Goal: Information Seeking & Learning: Find specific fact

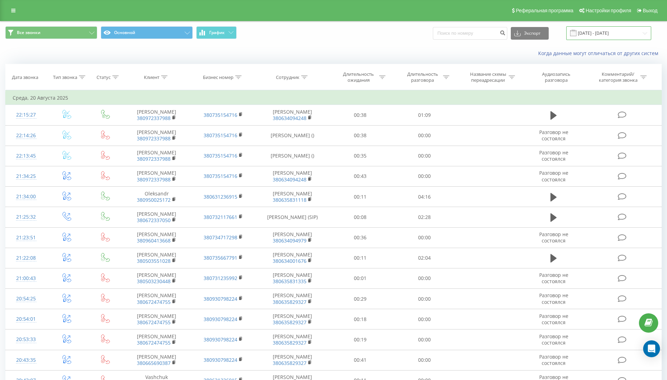
click at [626, 31] on input "[DATE] - [DATE]" at bounding box center [608, 33] width 85 height 14
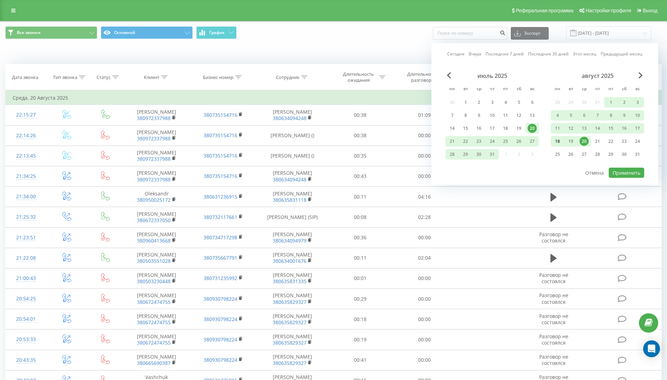
click at [555, 141] on div "18" at bounding box center [557, 141] width 9 height 9
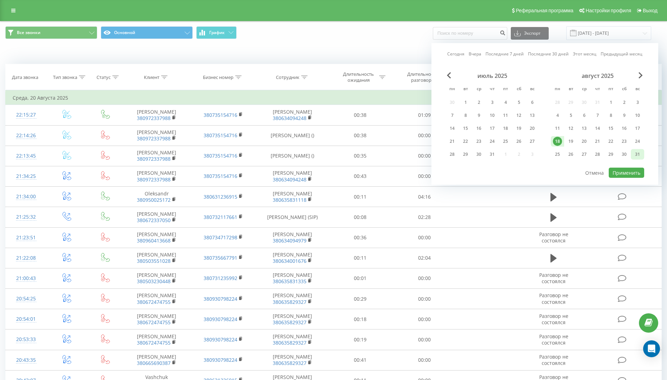
click at [640, 154] on div "31" at bounding box center [637, 154] width 9 height 9
click at [639, 170] on button "Применить" at bounding box center [626, 173] width 35 height 10
type input "18.08.2025 - 31.08.2025"
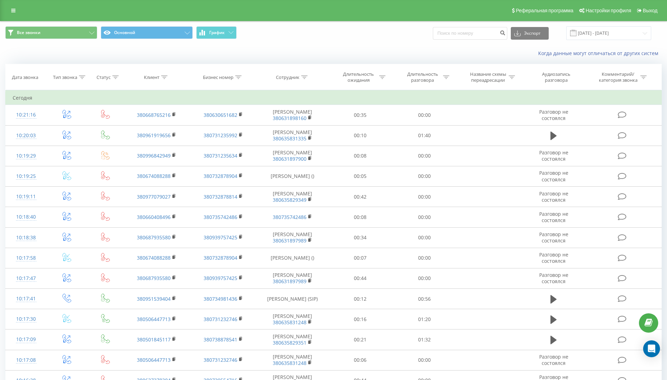
click at [383, 77] on icon at bounding box center [382, 77] width 6 height 4
click at [350, 130] on input "text" at bounding box center [361, 127] width 62 height 12
type input "00:06"
click at [369, 109] on div at bounding box center [357, 111] width 50 height 7
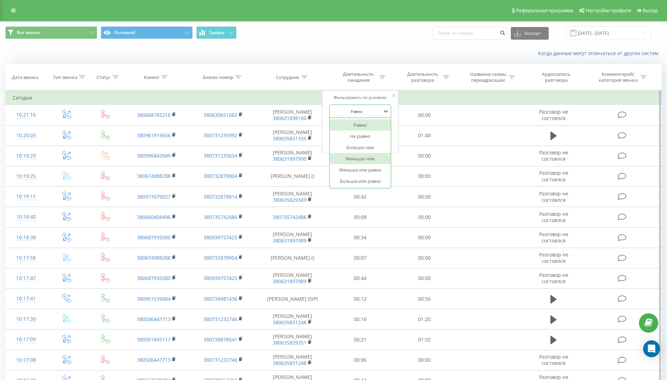
click at [369, 159] on div "Меньше чем" at bounding box center [360, 158] width 61 height 11
click at [373, 141] on span "OK" at bounding box center [376, 141] width 20 height 11
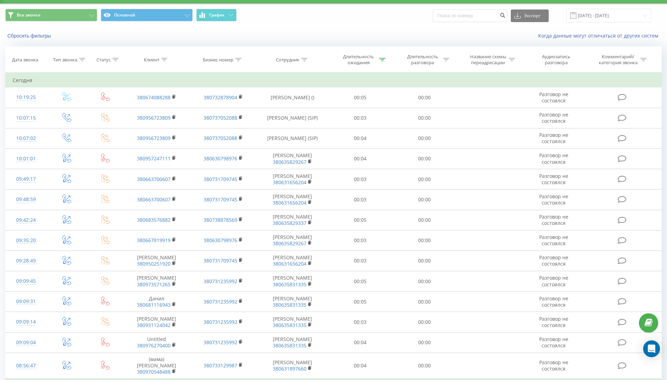
scroll to position [19, 0]
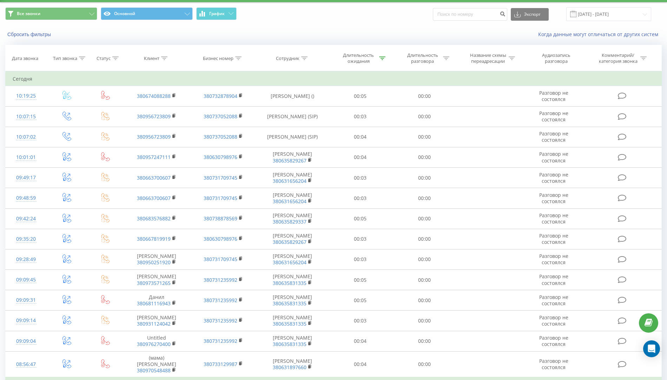
click at [114, 58] on icon at bounding box center [115, 59] width 6 height 4
click at [103, 110] on div "Введите значение" at bounding box center [102, 109] width 50 height 6
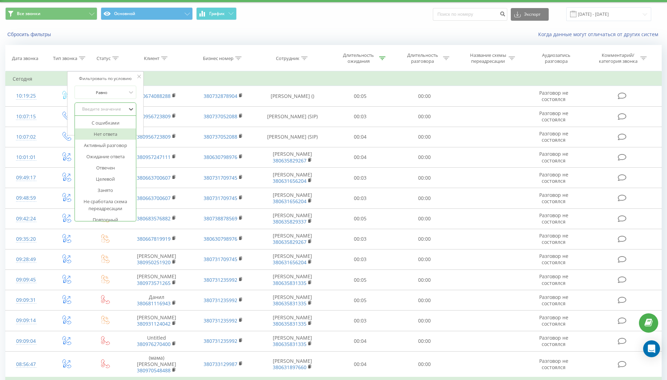
click at [110, 137] on div "Нет ответа" at bounding box center [105, 134] width 61 height 11
click at [128, 121] on span "OK" at bounding box center [121, 123] width 20 height 11
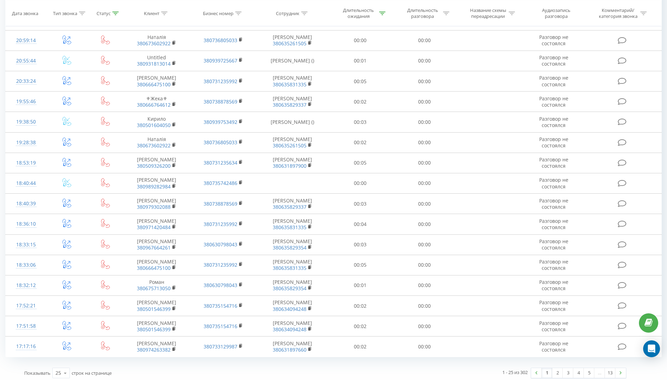
scroll to position [284, 0]
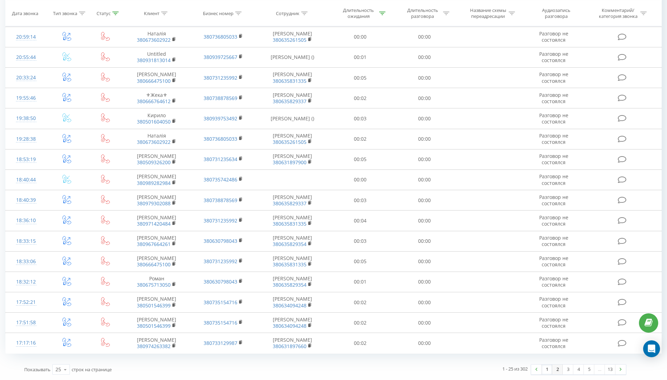
click at [557, 370] on link "2" at bounding box center [557, 370] width 11 height 10
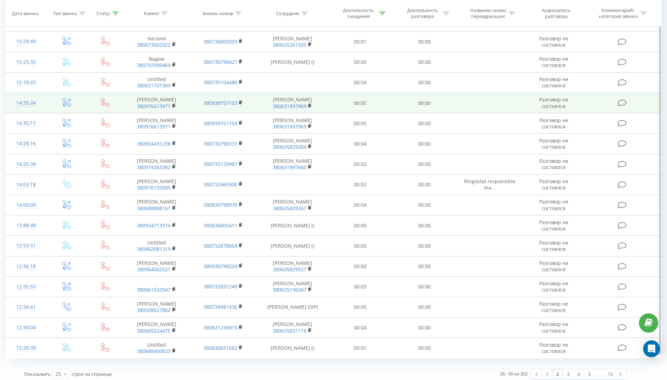
scroll to position [264, 0]
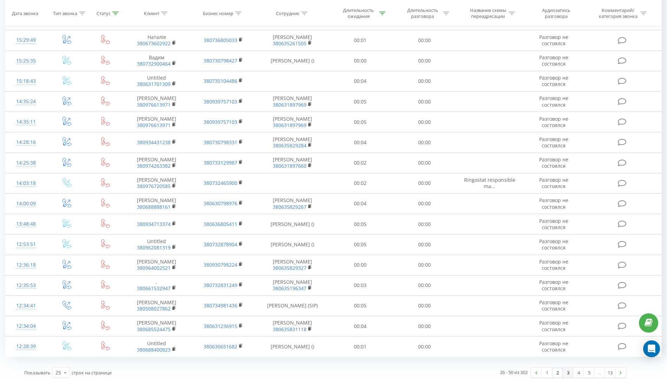
click at [570, 370] on link "3" at bounding box center [568, 373] width 11 height 10
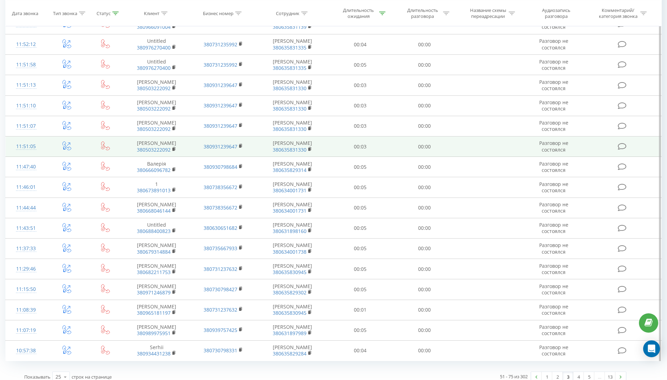
scroll to position [264, 0]
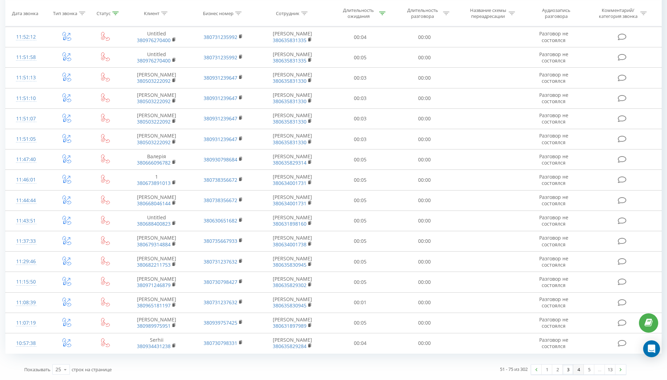
click at [577, 368] on link "4" at bounding box center [578, 370] width 11 height 10
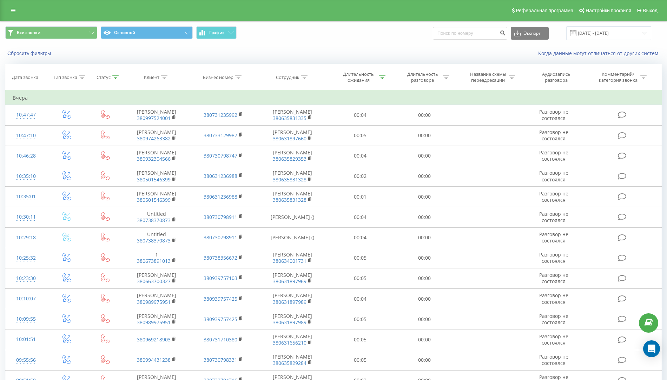
click at [304, 78] on icon at bounding box center [304, 77] width 6 height 4
click at [299, 126] on input "text" at bounding box center [293, 127] width 62 height 12
type input "черничко"
click at [311, 138] on span "OK" at bounding box center [307, 141] width 20 height 11
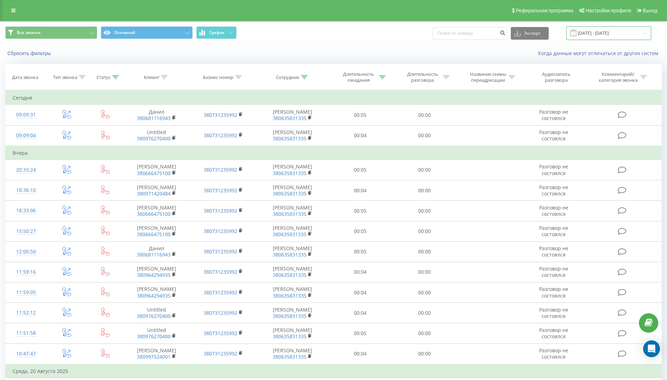
click at [604, 33] on input "18.08.2025 - 31.08.2025" at bounding box center [608, 33] width 85 height 14
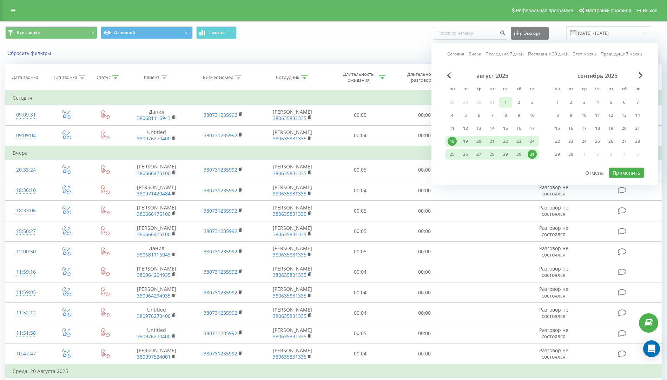
click at [506, 103] on div "1" at bounding box center [505, 102] width 9 height 9
click at [532, 150] on div "31" at bounding box center [532, 154] width 9 height 9
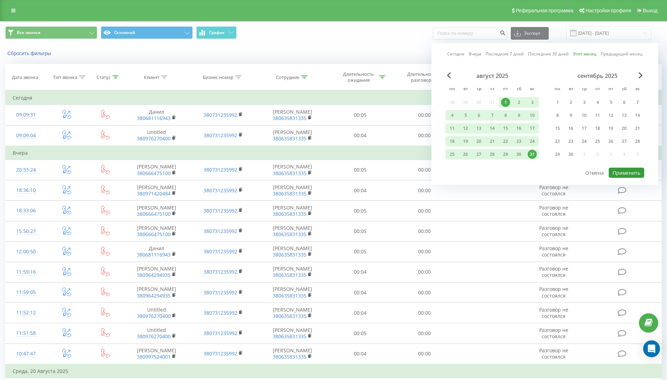
click at [620, 169] on button "Применить" at bounding box center [626, 173] width 35 height 10
type input "01.08.2025 - 31.08.2025"
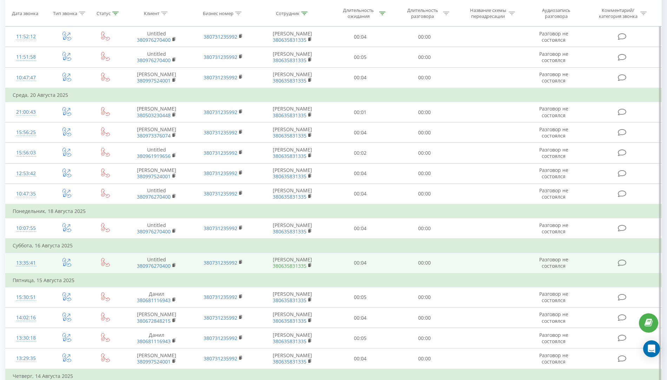
scroll to position [363, 0]
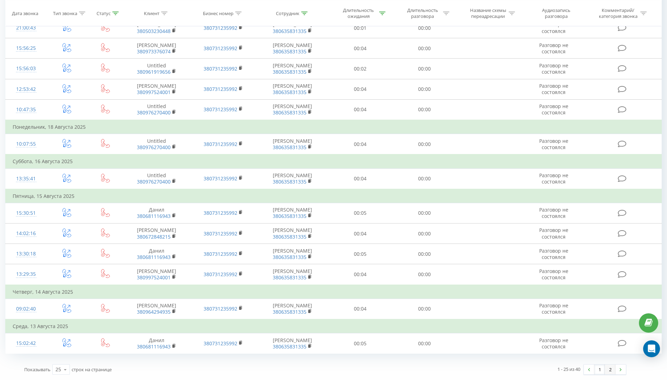
click at [613, 370] on link "2" at bounding box center [610, 370] width 11 height 10
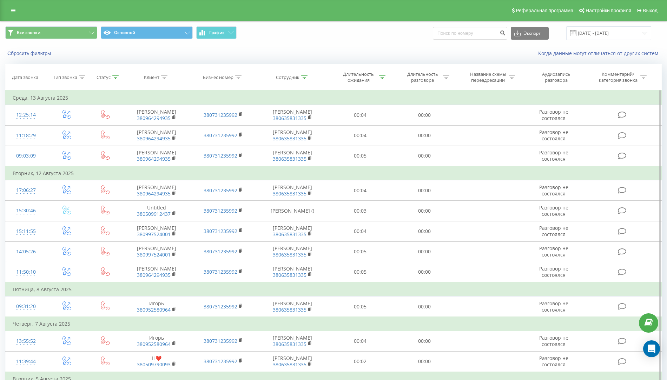
scroll to position [140, 0]
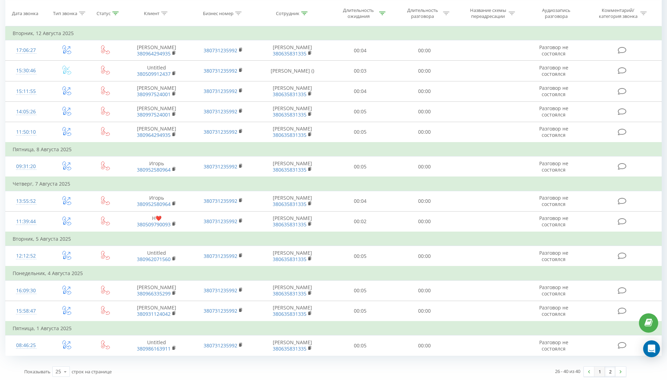
click at [602, 370] on link "1" at bounding box center [599, 372] width 11 height 10
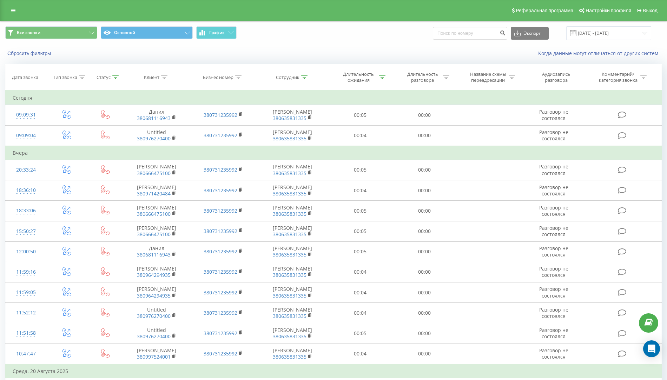
click at [117, 78] on icon at bounding box center [115, 77] width 6 height 4
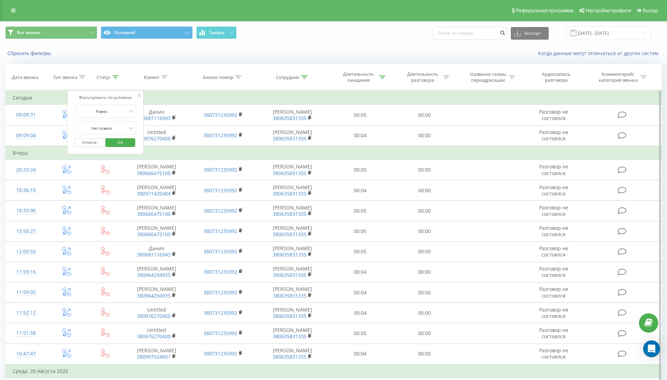
click at [97, 136] on div "Отмена OK" at bounding box center [105, 143] width 62 height 16
click at [97, 138] on button "Отмена" at bounding box center [89, 142] width 30 height 9
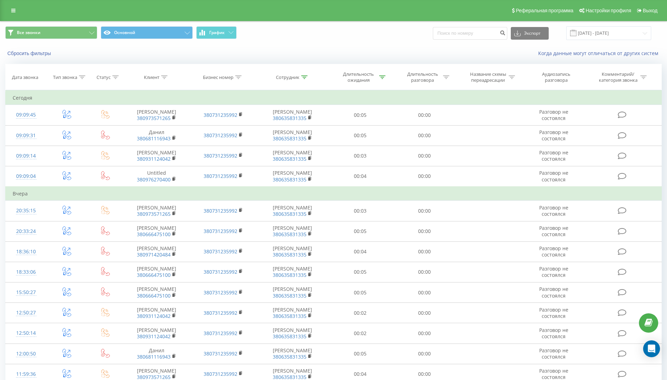
click at [384, 76] on icon at bounding box center [382, 77] width 6 height 4
click at [344, 141] on button "Отмена" at bounding box center [345, 141] width 30 height 9
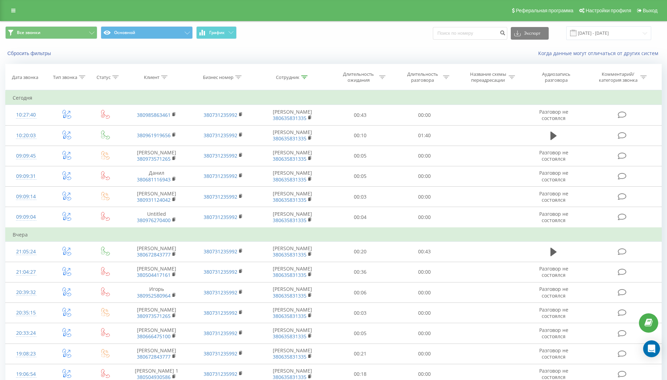
click at [302, 76] on icon at bounding box center [304, 77] width 6 height 4
drag, startPoint x: 286, startPoint y: 128, endPoint x: 260, endPoint y: 128, distance: 26.0
click at [260, 128] on div "Фильтровать по условию Содержит черничко Отмена OK" at bounding box center [292, 121] width 77 height 63
type input "панкратов"
click at [317, 141] on button "OK" at bounding box center [308, 141] width 30 height 9
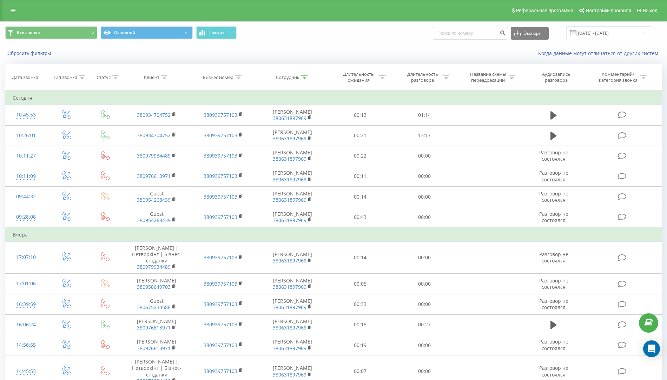
click at [383, 77] on icon at bounding box center [382, 77] width 6 height 4
click at [368, 129] on input "00:06" at bounding box center [361, 127] width 62 height 12
type input "00:06"
click at [379, 137] on span "OK" at bounding box center [376, 141] width 20 height 11
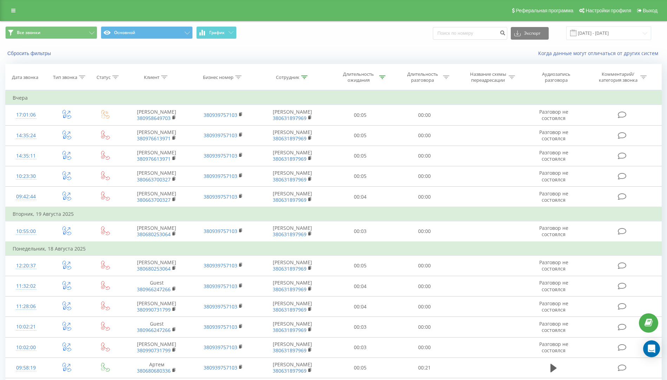
click at [114, 76] on icon at bounding box center [115, 77] width 6 height 4
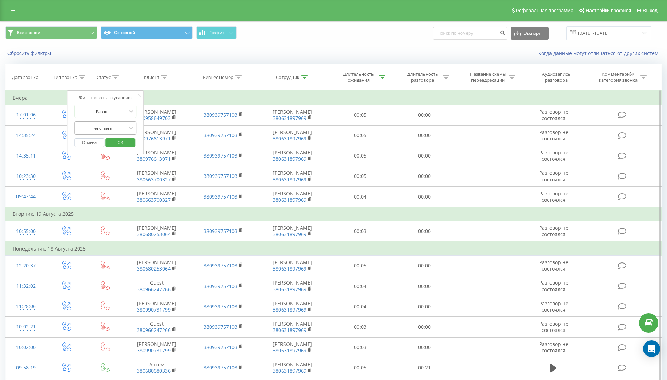
click at [100, 127] on div at bounding box center [102, 128] width 50 height 7
click at [105, 150] on div "Нет ответа" at bounding box center [105, 152] width 61 height 11
click at [111, 138] on span "OK" at bounding box center [121, 142] width 20 height 11
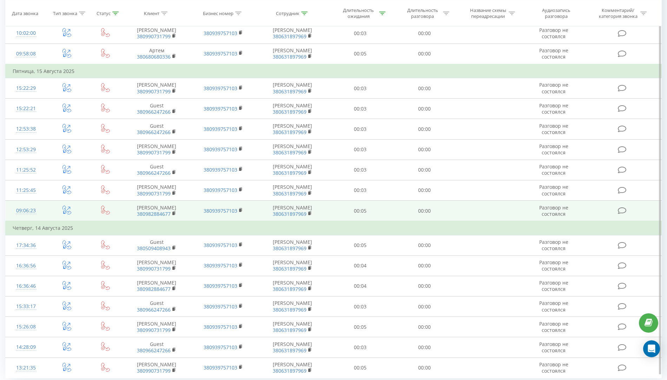
scroll to position [315, 0]
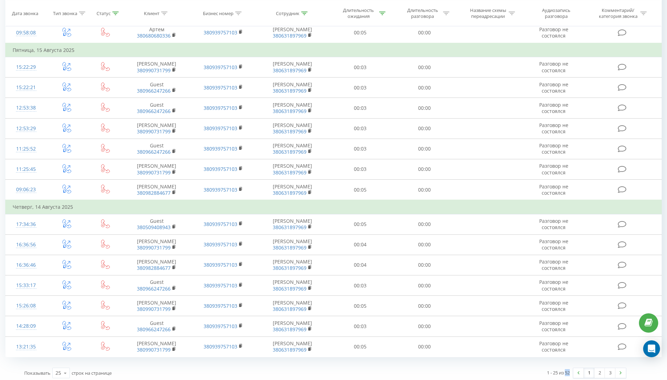
drag, startPoint x: 569, startPoint y: 368, endPoint x: 565, endPoint y: 369, distance: 4.3
click at [565, 369] on div "1 - 25 из 52" at bounding box center [558, 372] width 23 height 7
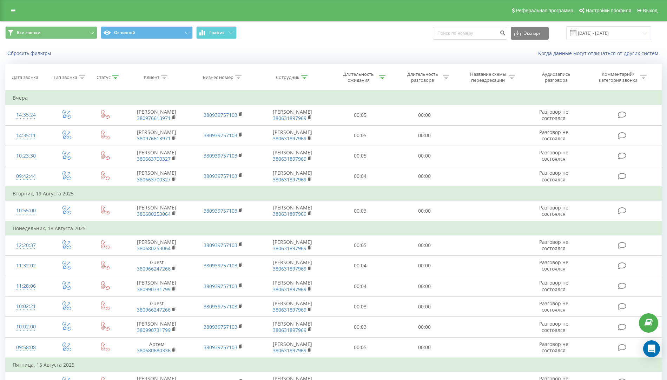
click at [386, 79] on div "Длительность ожидания" at bounding box center [360, 77] width 64 height 12
click at [344, 140] on button "Отмена" at bounding box center [345, 141] width 30 height 9
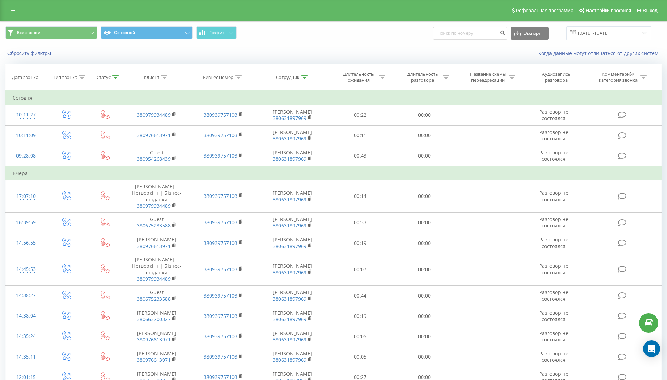
click at [115, 78] on icon at bounding box center [115, 77] width 6 height 4
click at [99, 141] on button "Отмена" at bounding box center [89, 142] width 30 height 9
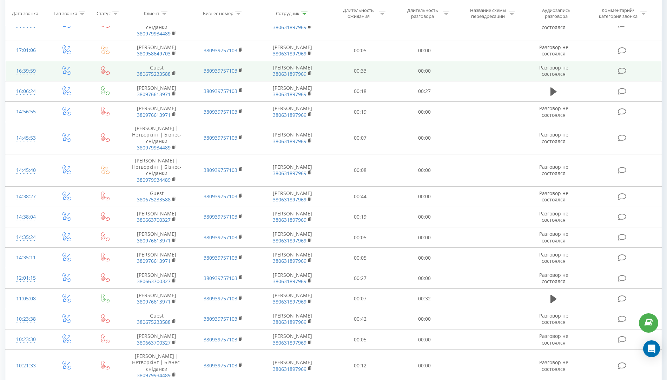
scroll to position [331, 0]
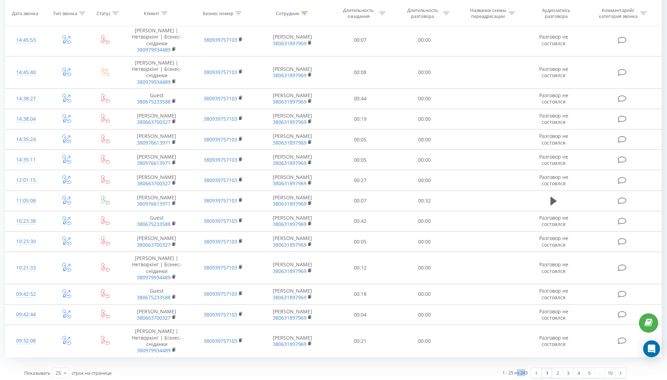
drag, startPoint x: 517, startPoint y: 370, endPoint x: 526, endPoint y: 370, distance: 9.5
click at [526, 370] on div "1 - 25 из 243" at bounding box center [514, 372] width 25 height 7
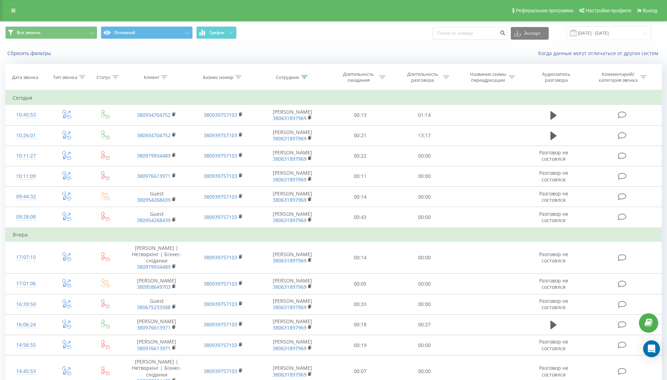
click at [117, 81] on th "Статус" at bounding box center [105, 77] width 36 height 26
click at [116, 77] on icon at bounding box center [115, 77] width 6 height 4
click at [119, 143] on span "OK" at bounding box center [121, 142] width 20 height 11
